Goal: Book appointment/travel/reservation

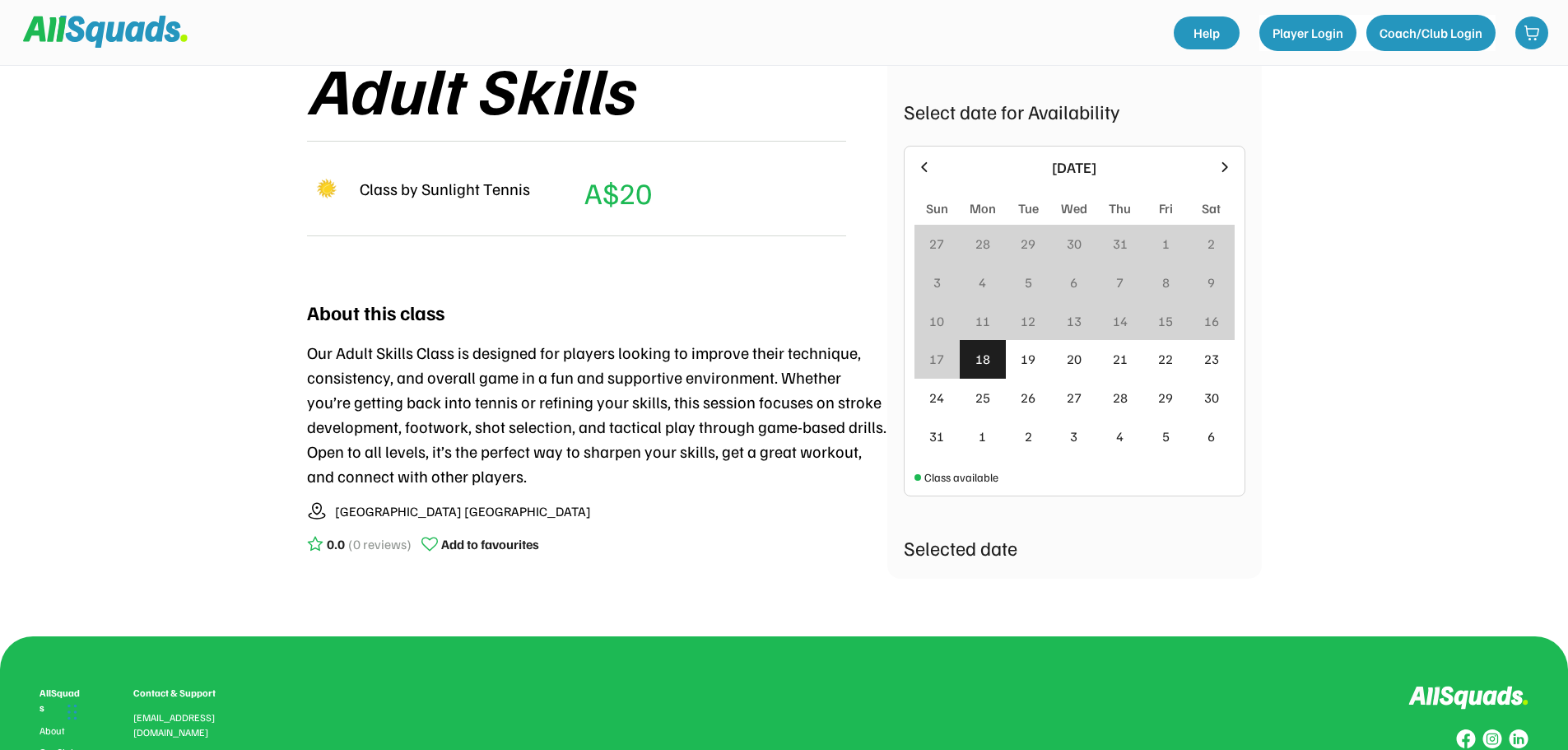
scroll to position [329, 0]
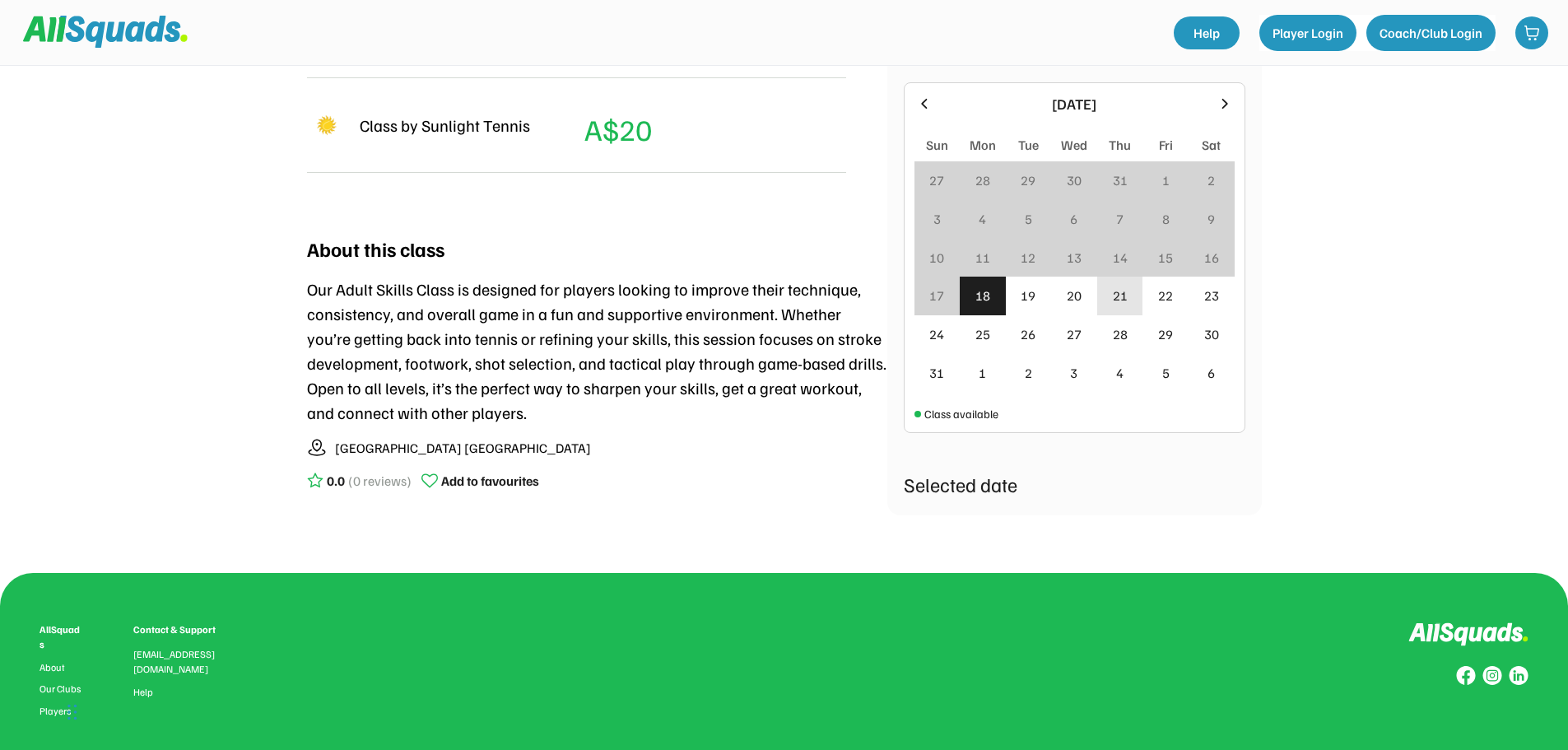
click at [1113, 295] on div "21" at bounding box center [1119, 295] width 15 height 20
click at [1118, 294] on div "21" at bounding box center [1119, 295] width 15 height 20
click at [1426, 285] on div "Sunlight Tennis Tennis 0.0 (0 reviews) Add to favourites TENNIS Intermediate, A…" at bounding box center [784, 291] width 1568 height 1241
click at [915, 419] on div "Class available" at bounding box center [956, 414] width 84 height 18
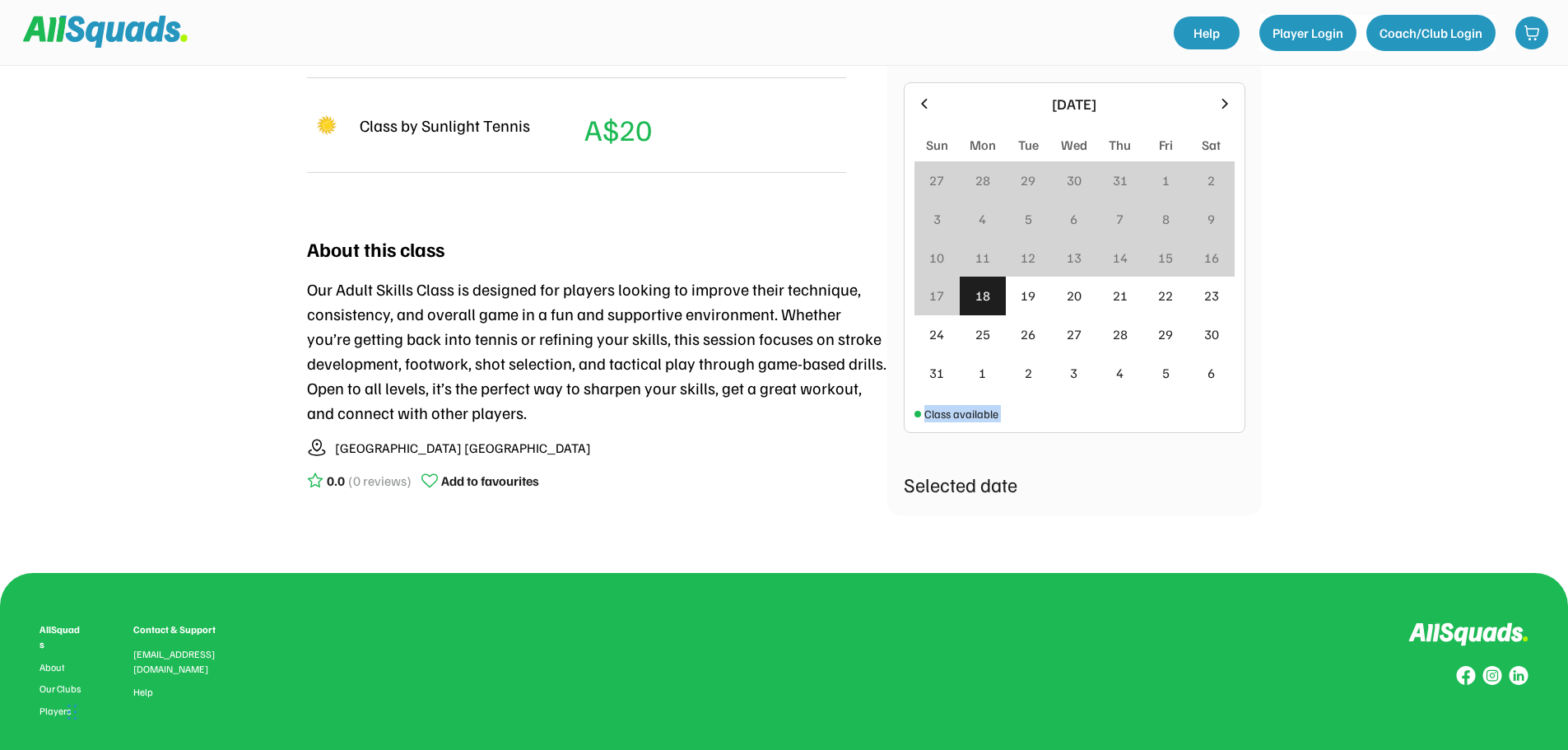
drag, startPoint x: 914, startPoint y: 418, endPoint x: 1011, endPoint y: 418, distance: 97.0
click at [1011, 418] on div "[DATE] Sun Mon Tue Wed Thu Fri Sat 27 28 29 30 31 1 2 3 4 5 6 7 8 9 10 11 12 13…" at bounding box center [1074, 258] width 320 height 329
drag, startPoint x: 1014, startPoint y: 416, endPoint x: 1037, endPoint y: 404, distance: 25.9
click at [1015, 415] on div "[DATE] Sun Mon Tue Wed Thu Fri Sat 27 28 29 30 31 1 2 3 4 5 6 7 8 9 10 11 12 13…" at bounding box center [1074, 258] width 320 height 329
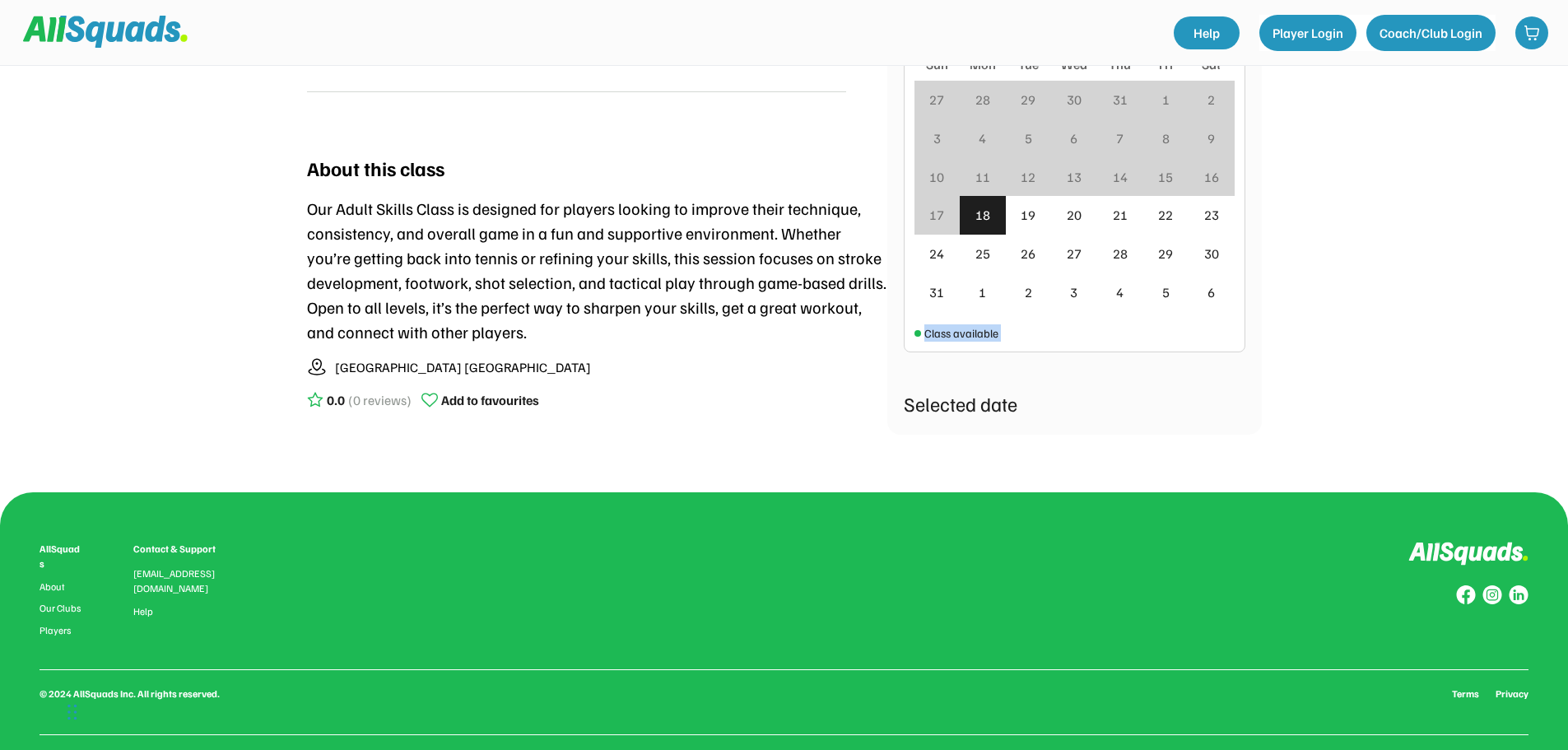
scroll to position [317, 0]
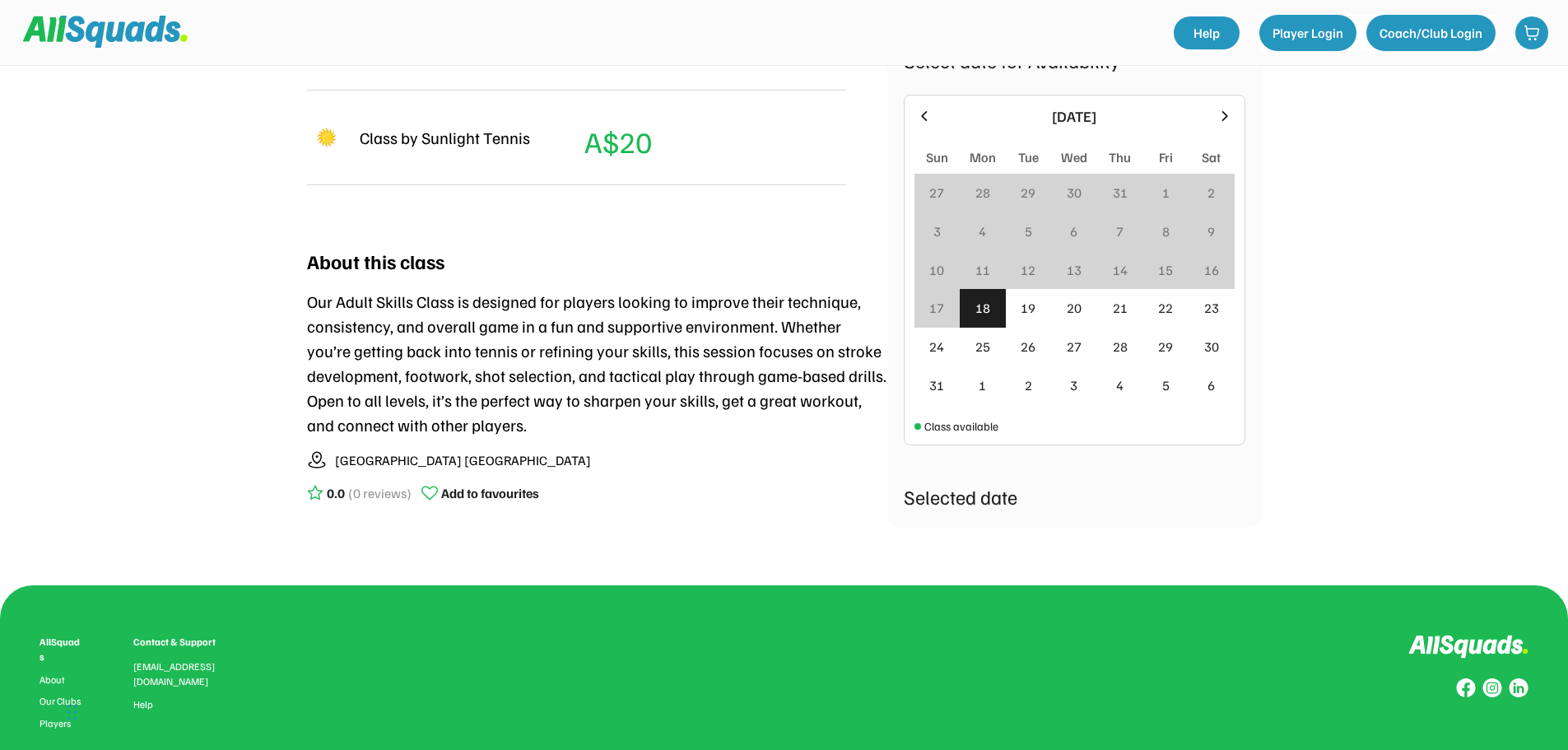
click at [970, 499] on div "Selected date" at bounding box center [1074, 496] width 342 height 29
click at [1124, 309] on div "21" at bounding box center [1119, 308] width 15 height 20
click at [1128, 310] on div "21" at bounding box center [1120, 308] width 46 height 38
click at [1128, 309] on div "21" at bounding box center [1120, 308] width 46 height 38
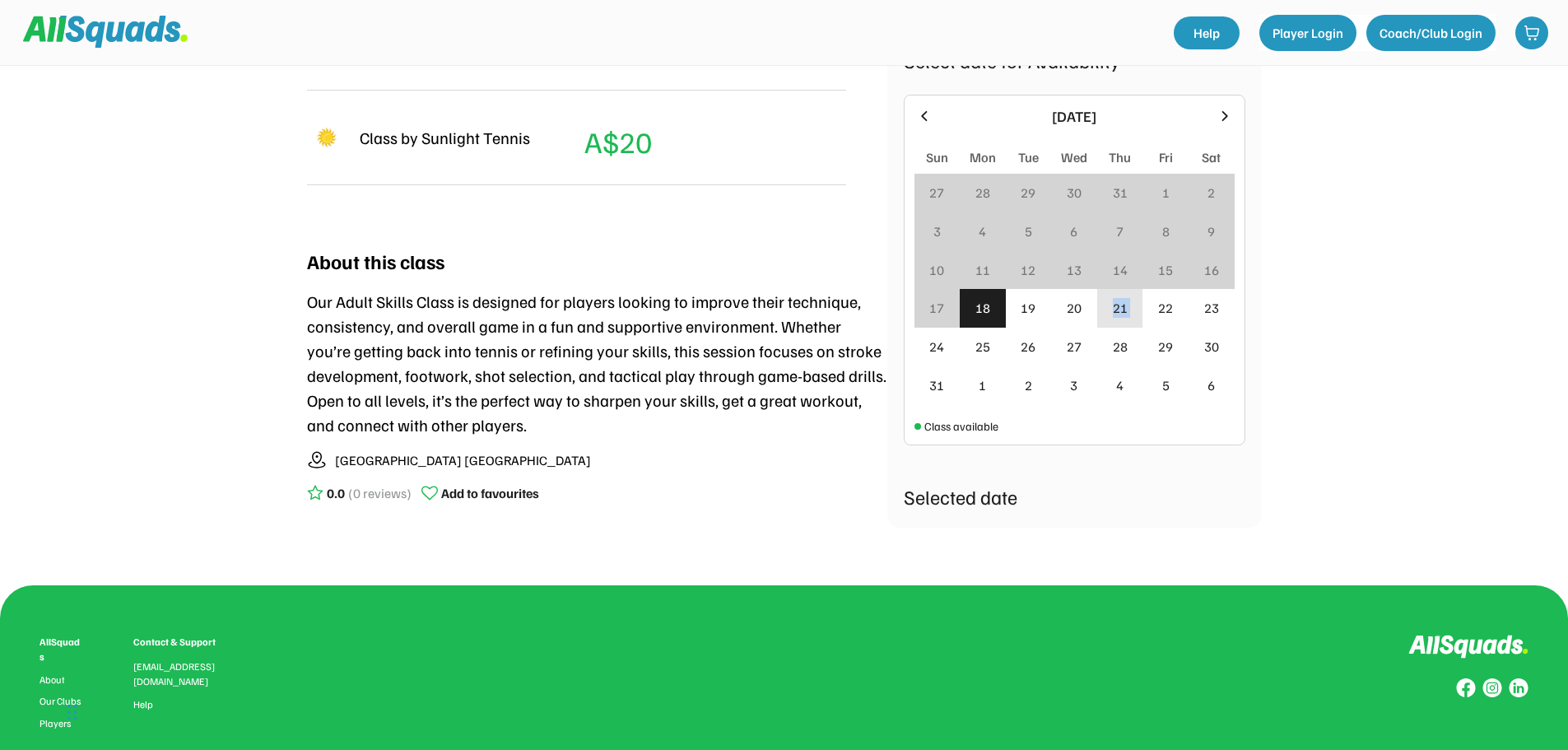
click at [1128, 309] on div "21" at bounding box center [1120, 308] width 46 height 38
click at [1131, 309] on div "21" at bounding box center [1120, 308] width 46 height 38
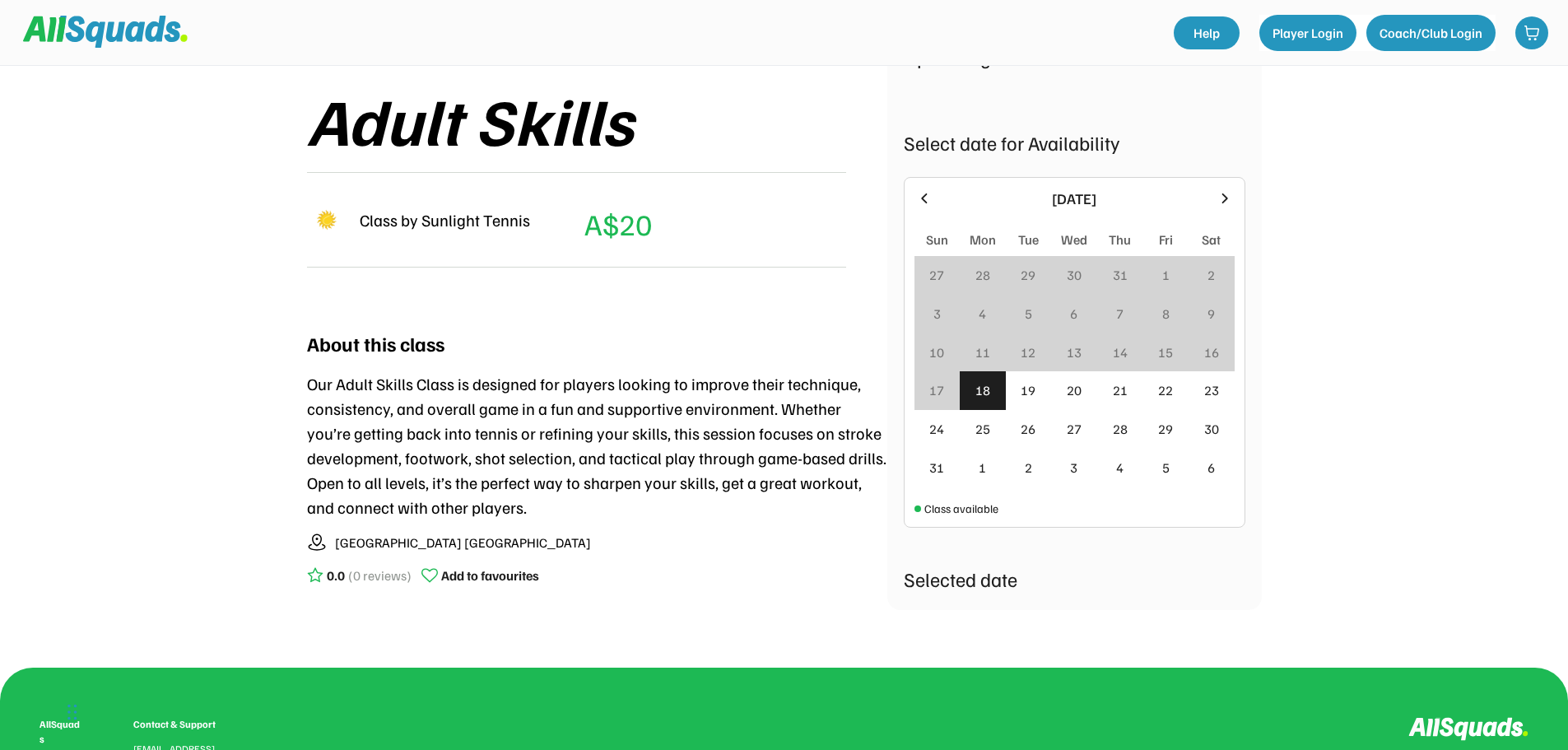
scroll to position [0, 0]
